Goal: Transaction & Acquisition: Obtain resource

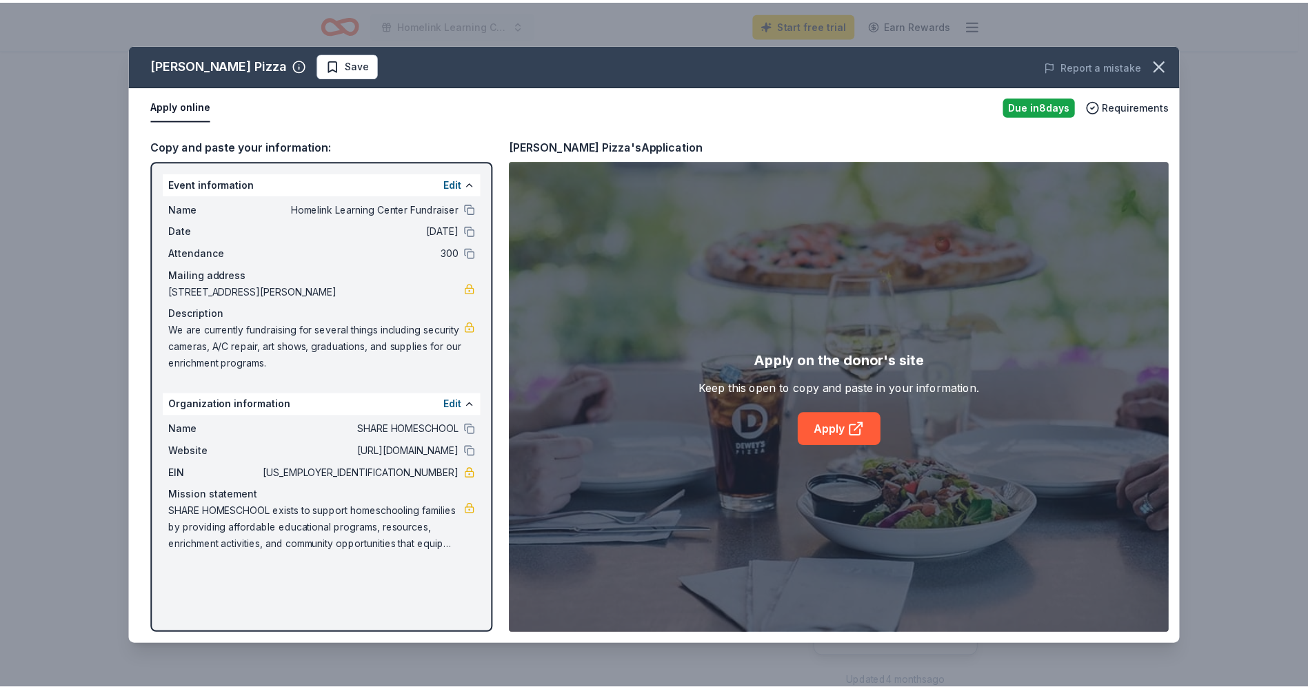
scroll to position [207, 0]
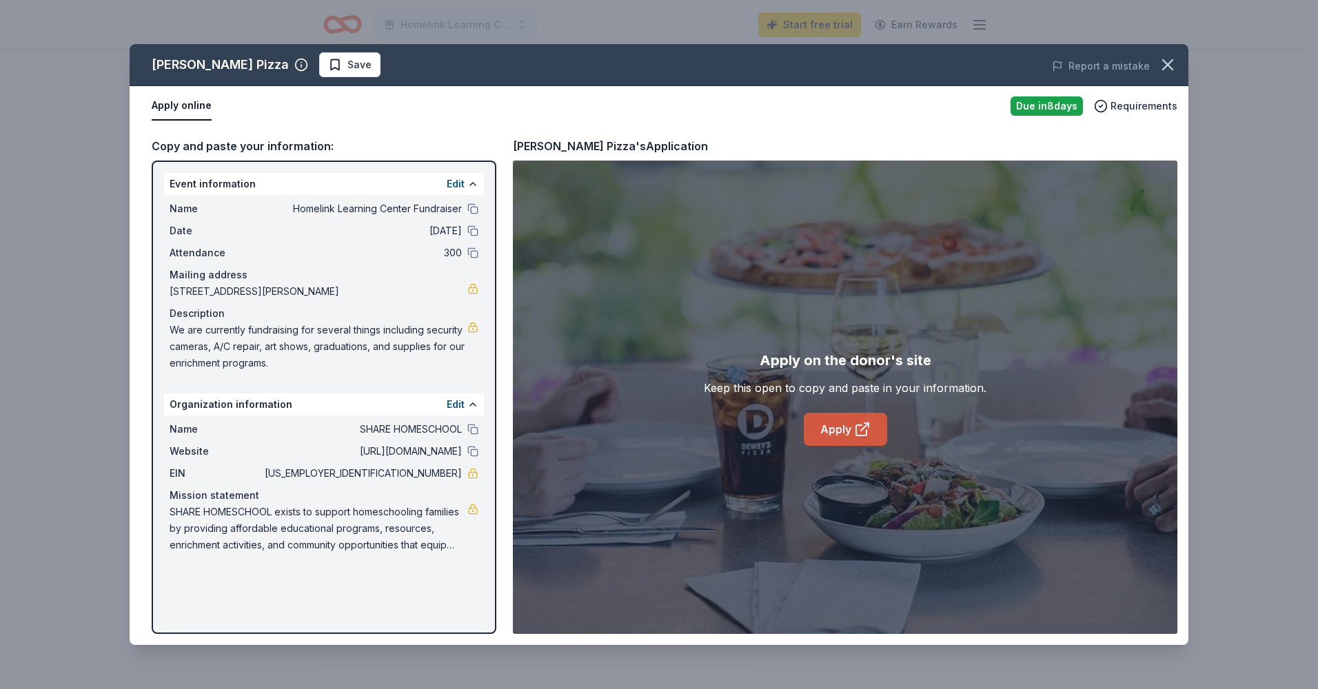
click at [842, 420] on link "Apply" at bounding box center [845, 429] width 83 height 33
click at [1164, 54] on button "button" at bounding box center [1167, 65] width 30 height 30
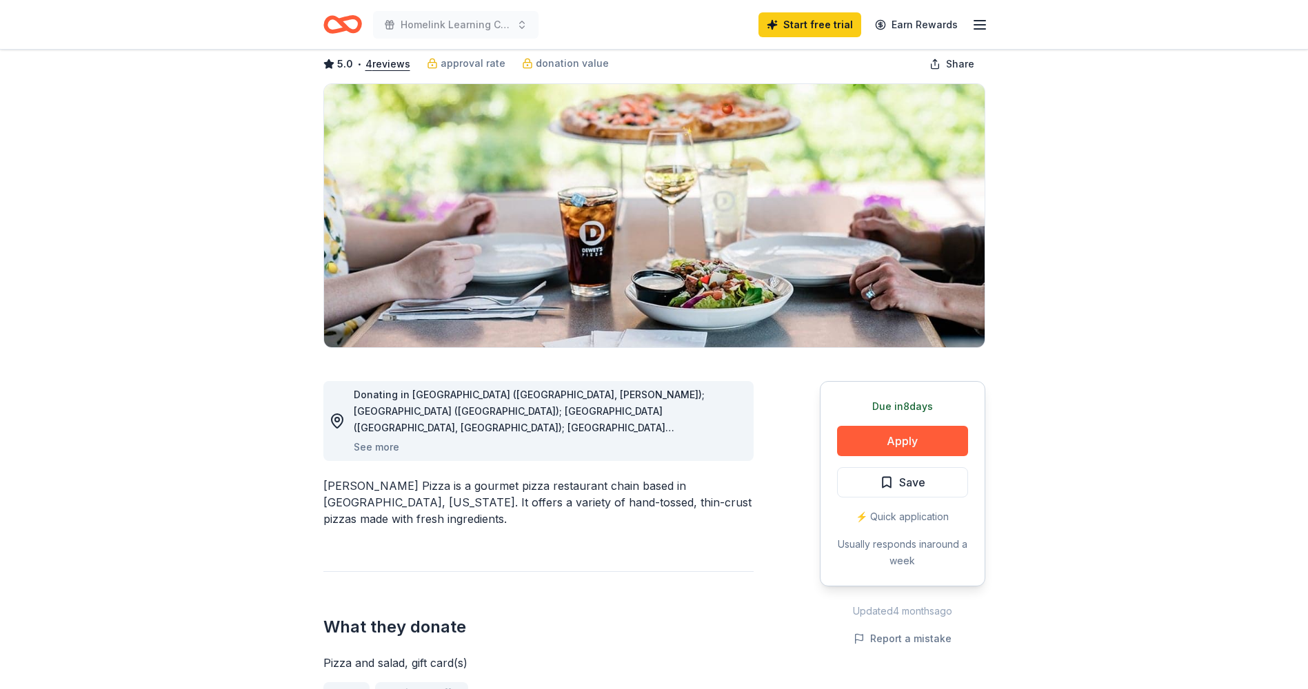
scroll to position [0, 0]
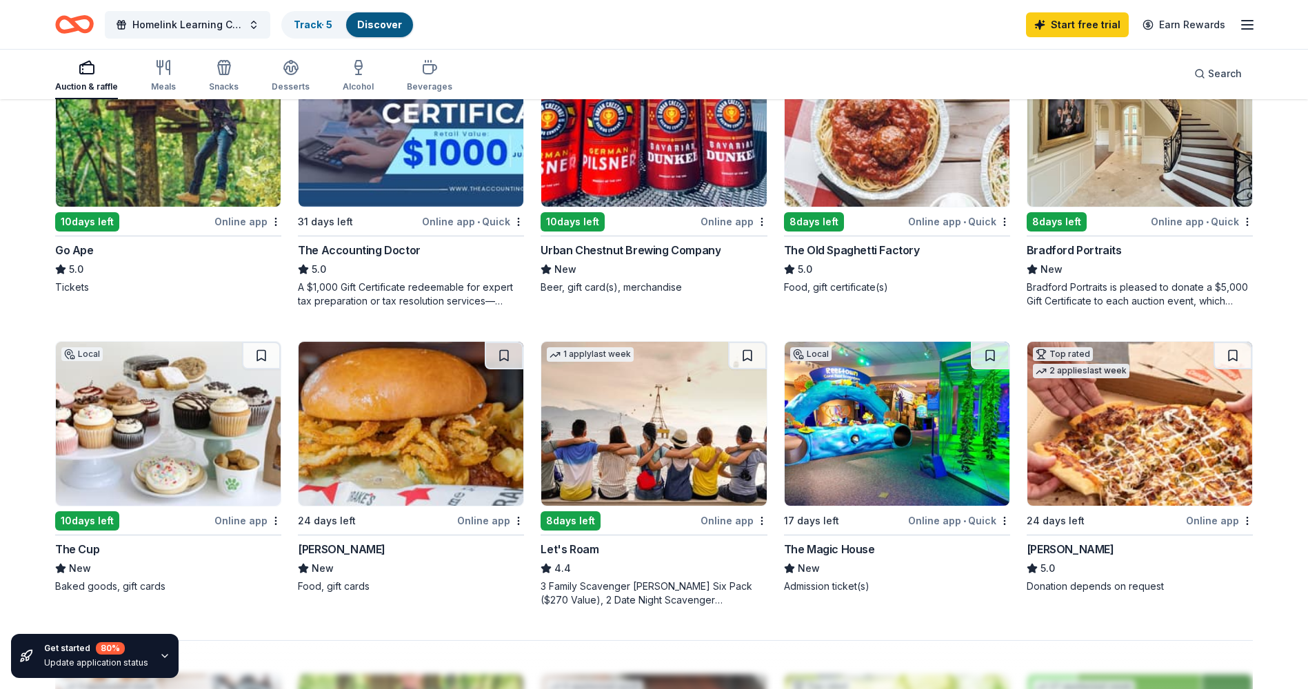
scroll to position [758, 0]
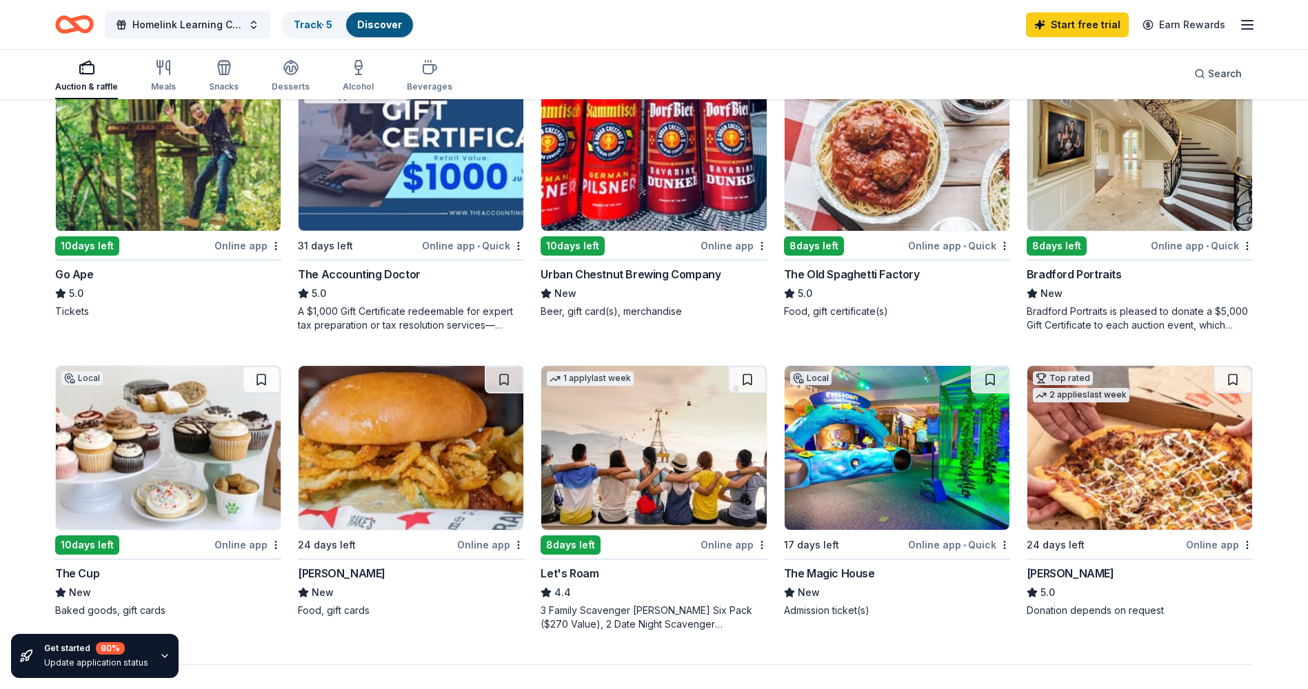
click at [891, 438] on img at bounding box center [896, 448] width 225 height 164
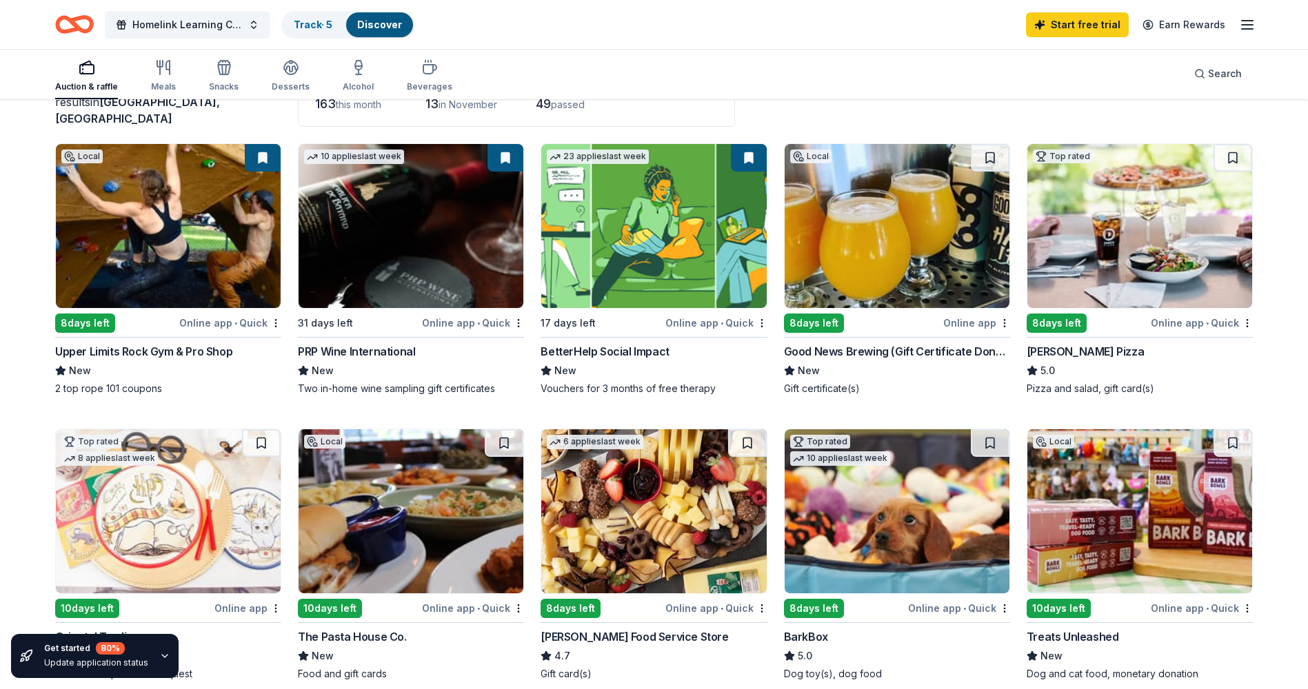
scroll to position [101, 0]
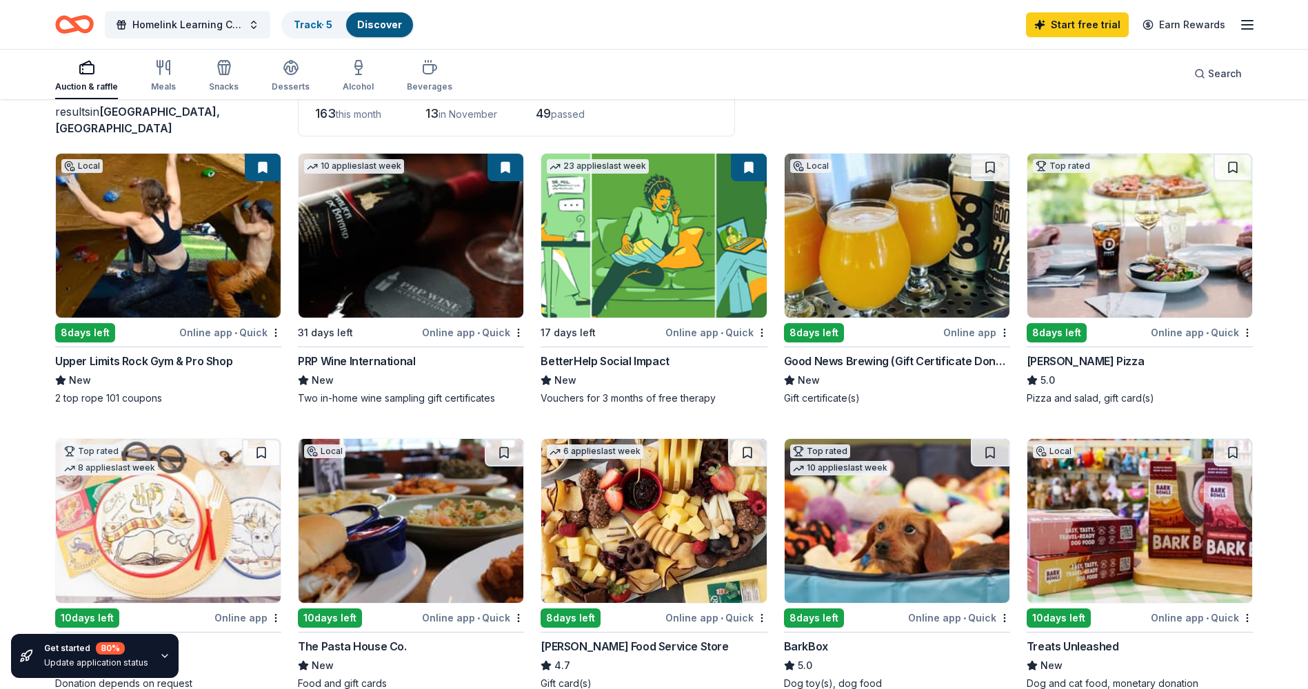
click at [240, 59] on div "Auction & raffle Meals Snacks Desserts Alcohol Beverages" at bounding box center [253, 76] width 397 height 45
click at [233, 74] on div "button" at bounding box center [224, 67] width 30 height 17
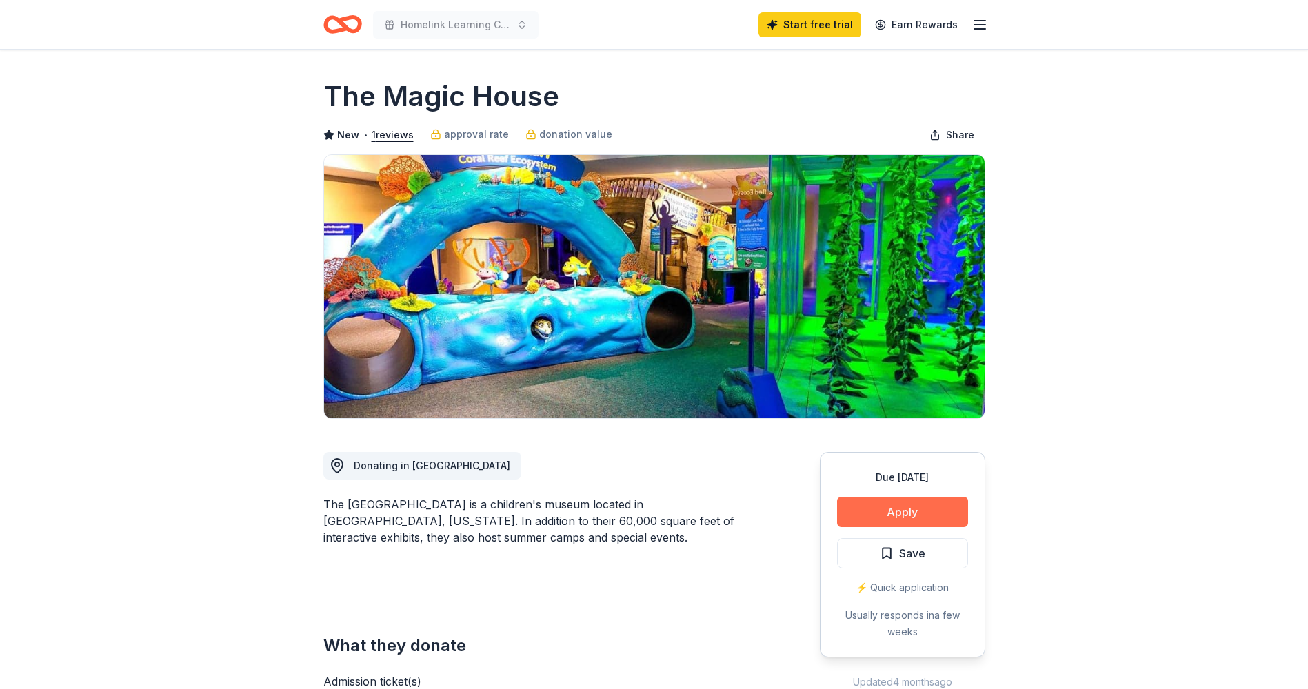
click at [910, 509] on button "Apply" at bounding box center [902, 512] width 131 height 30
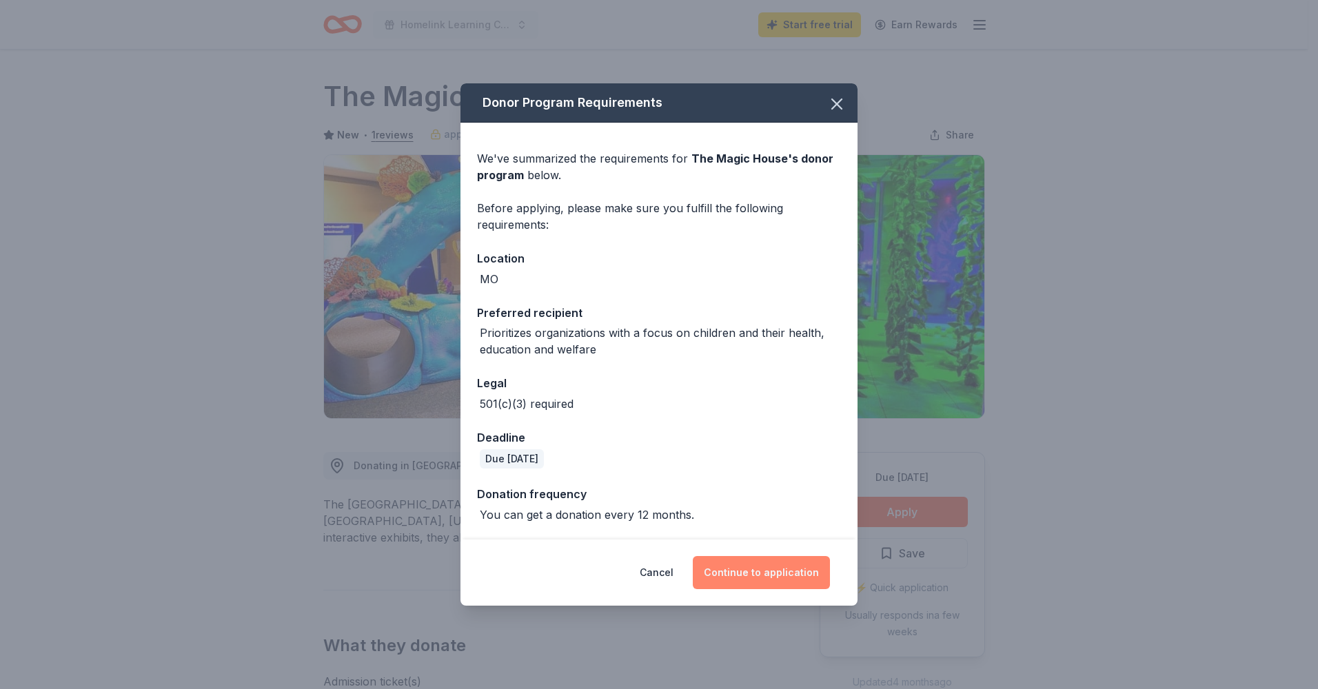
click at [764, 575] on button "Continue to application" at bounding box center [761, 572] width 137 height 33
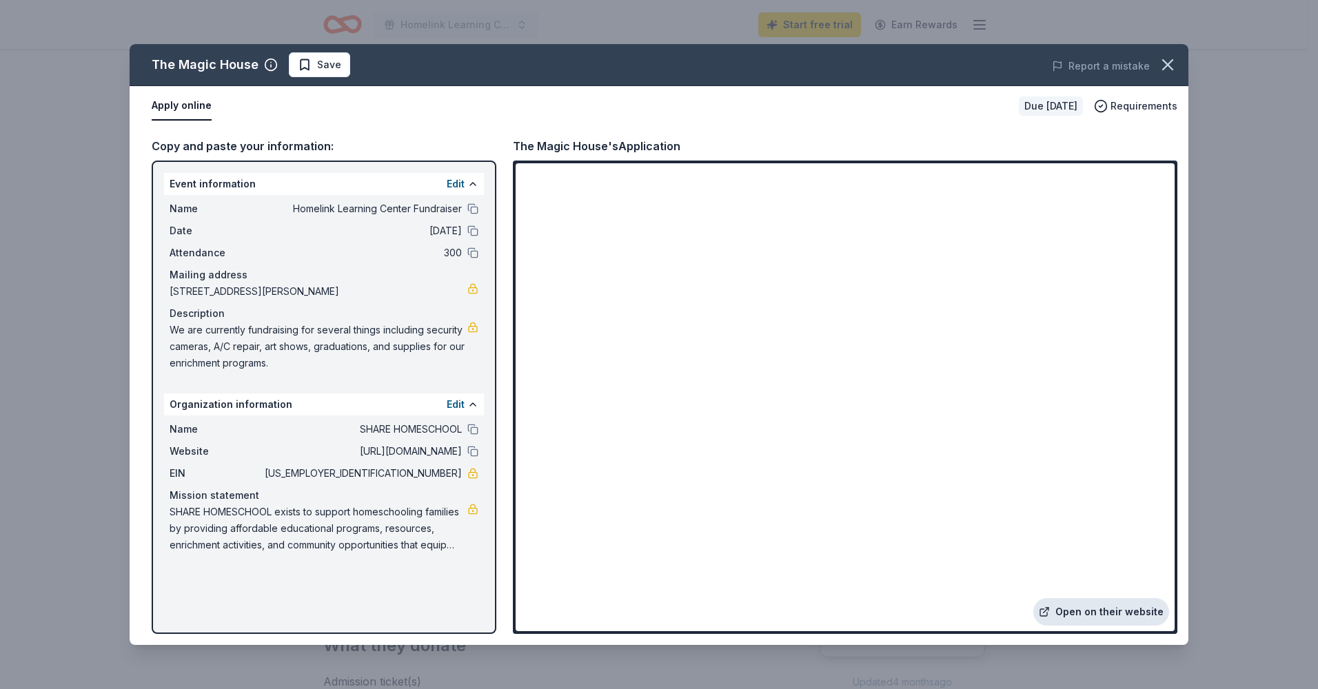
click at [1088, 609] on link "Open on their website" at bounding box center [1101, 612] width 136 height 28
